Goal: Information Seeking & Learning: Learn about a topic

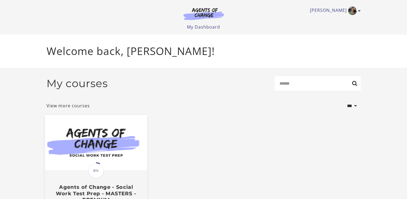
click at [67, 161] on img at bounding box center [96, 142] width 102 height 55
